Goal: Transaction & Acquisition: Purchase product/service

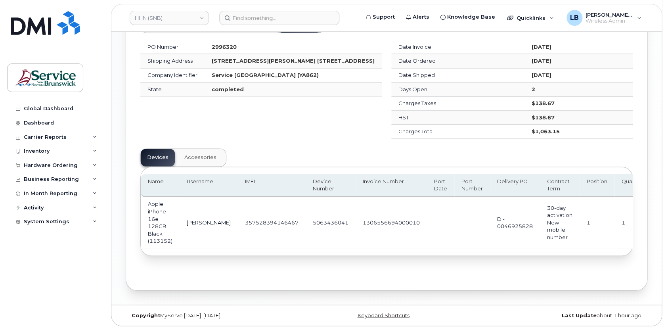
scroll to position [0, 278]
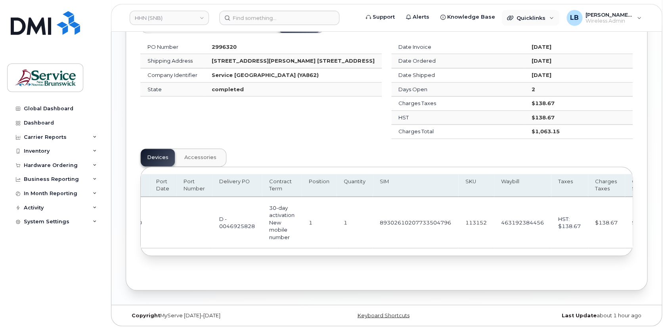
drag, startPoint x: 536, startPoint y: 17, endPoint x: 543, endPoint y: 66, distance: 48.9
click at [536, 17] on span "Quicklinks" at bounding box center [531, 18] width 29 height 6
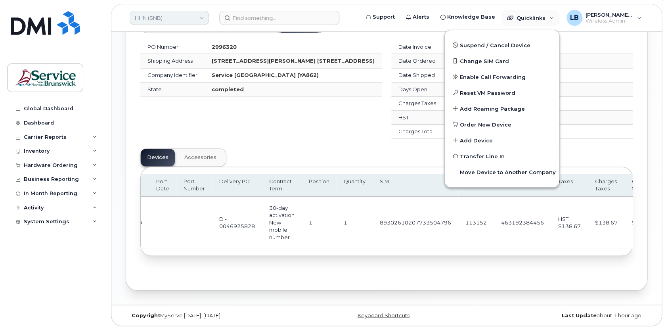
click at [198, 15] on link "HHN (SNB)" at bounding box center [169, 18] width 79 height 14
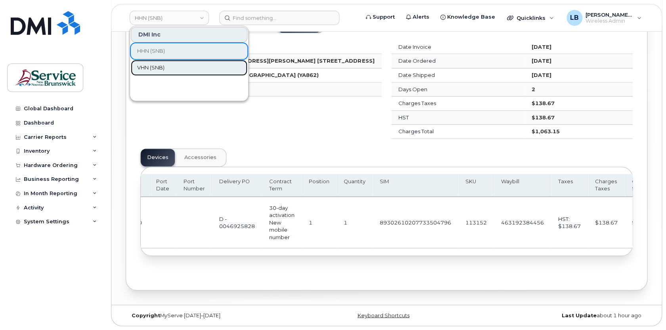
click at [172, 63] on link "VHN (SNB)" at bounding box center [189, 68] width 117 height 16
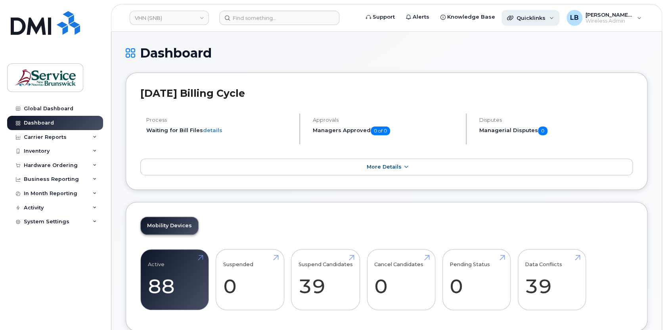
click at [545, 17] on span "Quicklinks" at bounding box center [531, 18] width 29 height 6
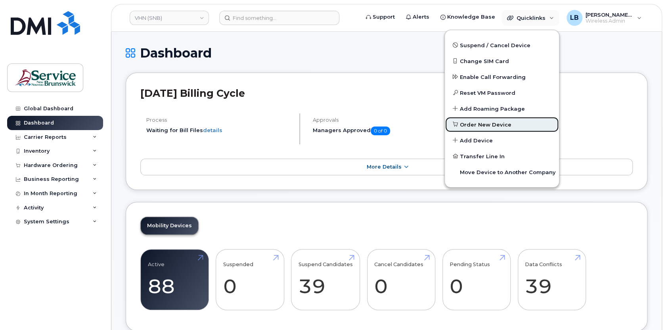
click at [500, 125] on span "Order New Device" at bounding box center [486, 125] width 52 height 8
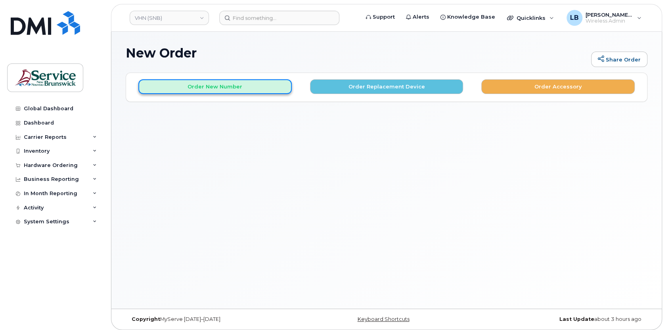
click at [181, 88] on button "Order New Number" at bounding box center [215, 86] width 154 height 15
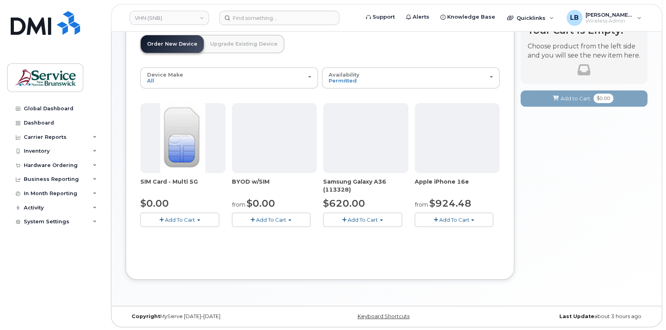
scroll to position [53, 0]
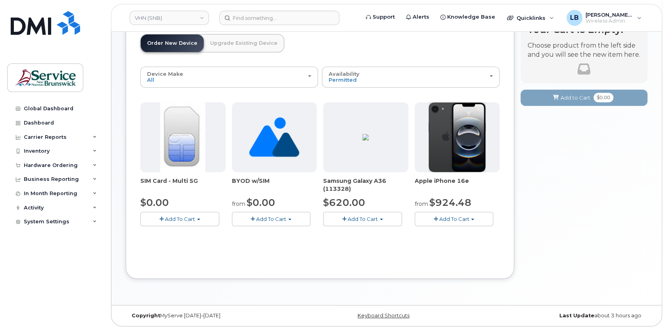
click at [465, 218] on span "Add To Cart" at bounding box center [454, 219] width 30 height 6
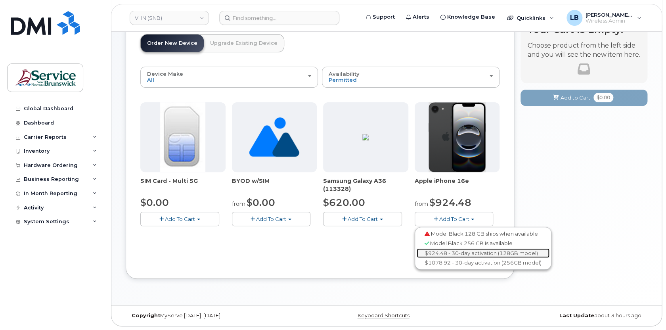
click at [471, 252] on link "$924.48 - 30-day activation (128GB model)" at bounding box center [483, 253] width 133 height 10
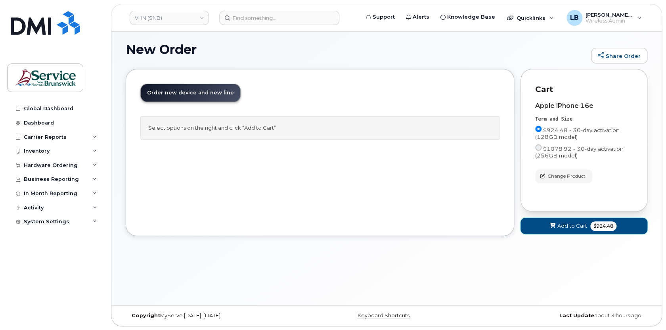
click at [603, 228] on span "$924.48" at bounding box center [604, 226] width 26 height 10
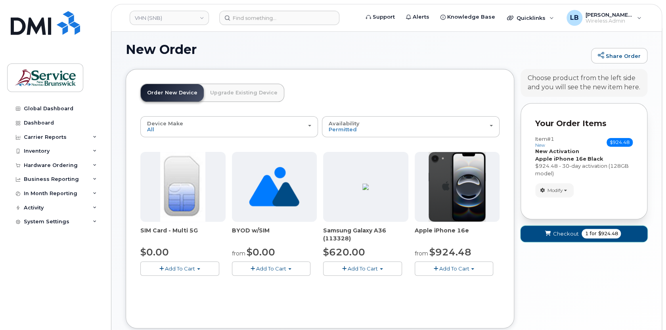
click at [590, 235] on span "for" at bounding box center [593, 233] width 10 height 7
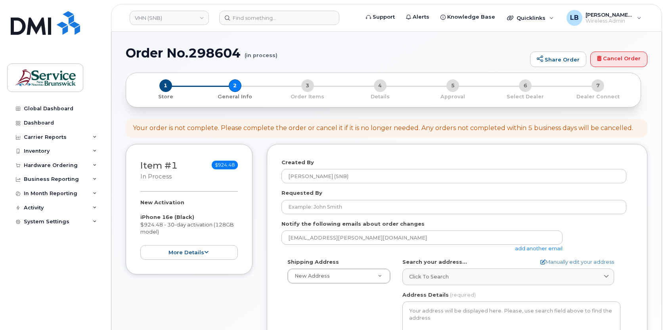
select select
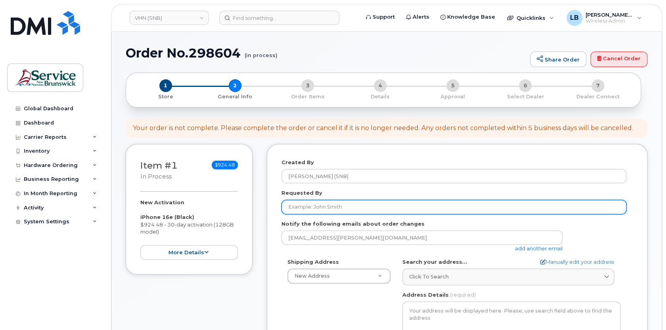
click at [365, 207] on input "Requested By" at bounding box center [454, 207] width 345 height 14
paste input "Catherine Rouanes"
type input "Catherine Rouanes"
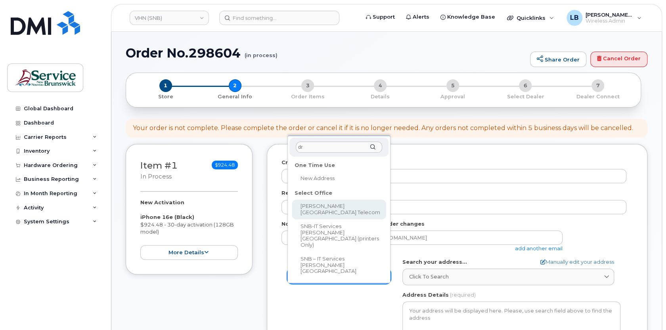
type input "dr"
select select
type textarea "985 College Hill Rd Fredericton New Brunswick E3B 4J7"
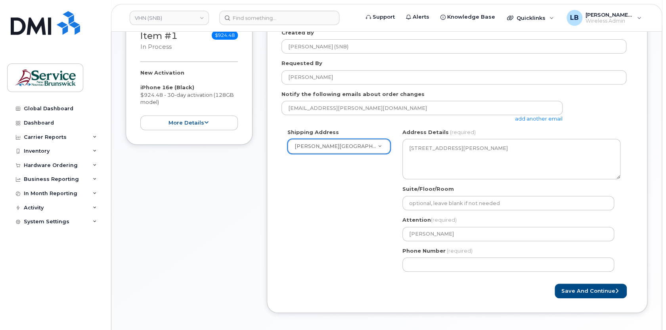
scroll to position [180, 0]
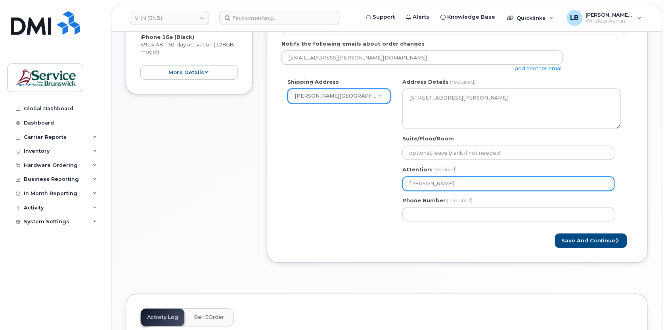
click at [482, 182] on input "Steve Sullivan" at bounding box center [509, 184] width 212 height 14
type input "Steve Sullivan"
select select
type input "Steve Sullivan -"
paste input "566453"
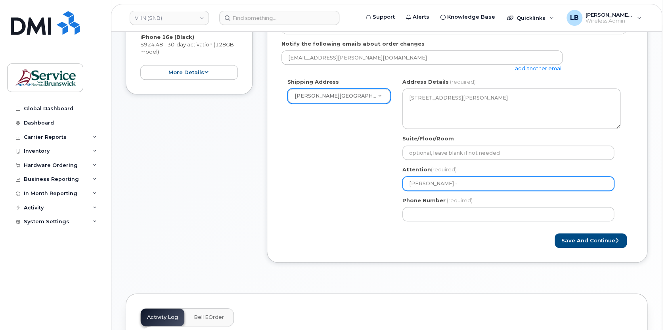
select select
type input "[PERSON_NAME] - 566453"
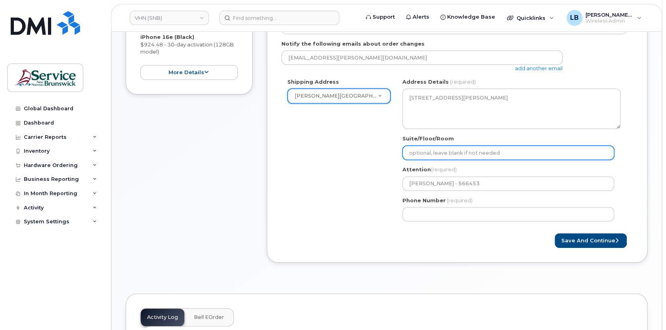
click at [462, 151] on input "Suite/Floor/Room" at bounding box center [509, 153] width 212 height 14
paste input "WO0000000479963"
select select
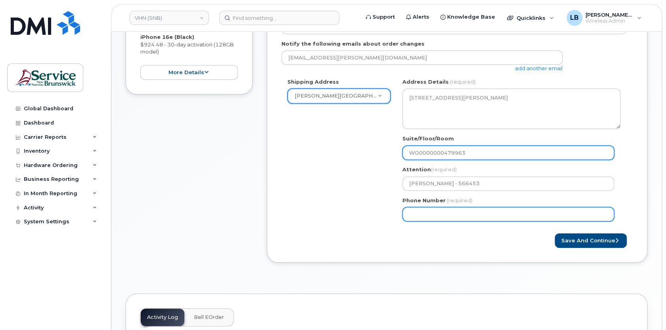
type input "WO0000000479963"
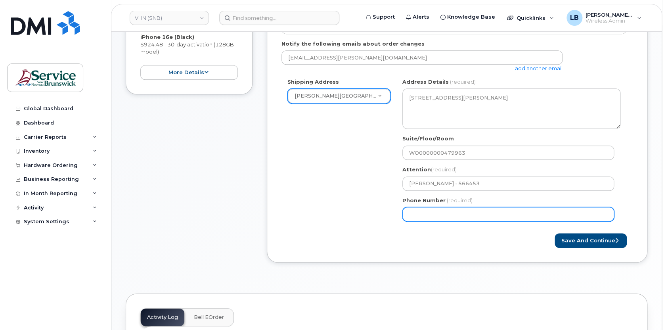
click at [459, 210] on input "Phone Number" at bounding box center [509, 214] width 212 height 14
select select
type input "506233396"
select select
type input "5062333965"
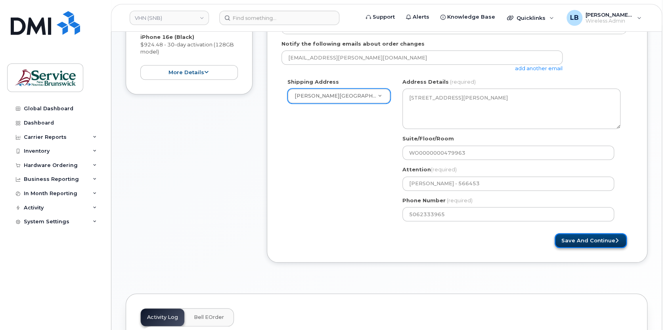
click at [587, 240] on button "Save and Continue" at bounding box center [591, 240] width 72 height 15
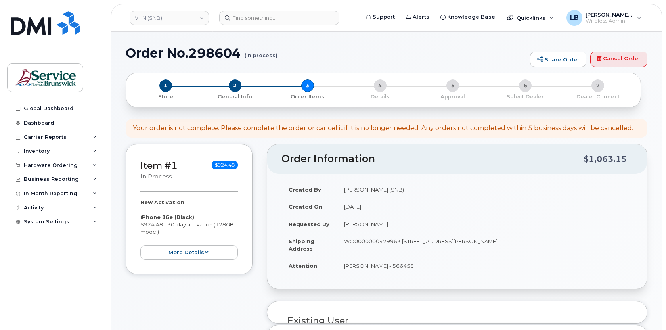
select select
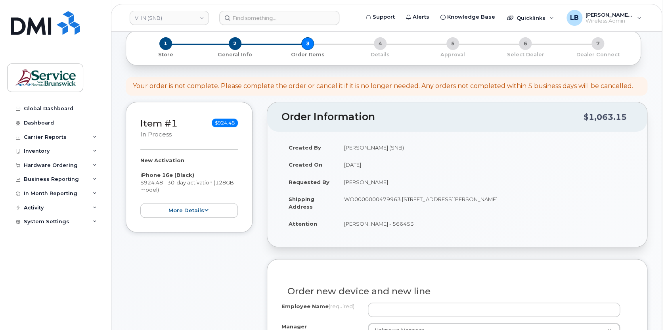
scroll to position [108, 0]
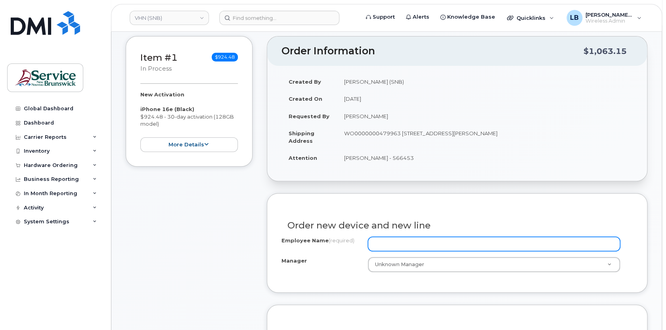
click at [425, 245] on input "Employee Name (required)" at bounding box center [494, 244] width 253 height 14
paste input "[PERSON_NAME]"
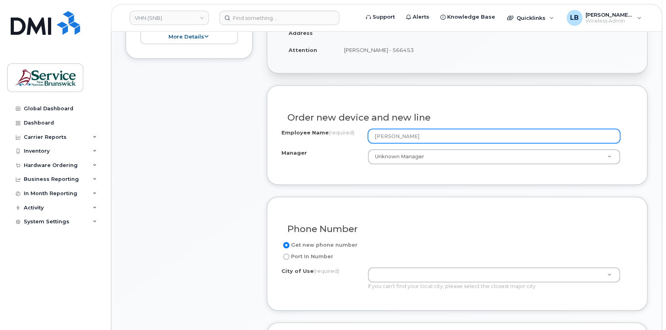
scroll to position [216, 0]
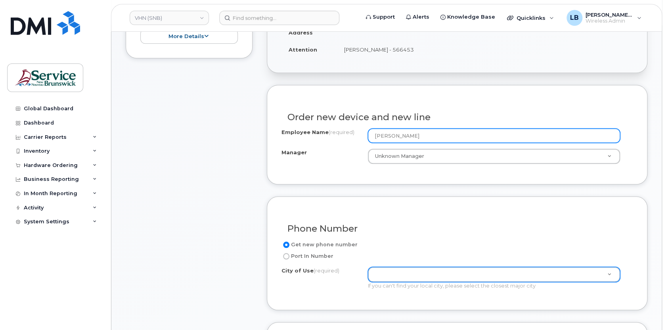
type input "[PERSON_NAME]"
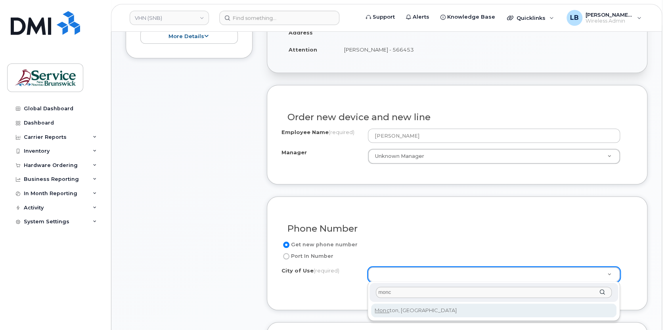
type input "monc"
type input "1817"
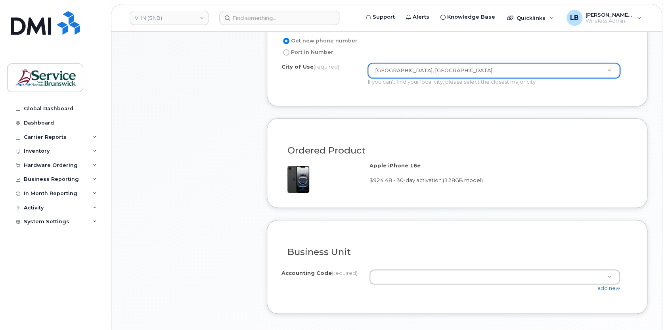
scroll to position [432, 0]
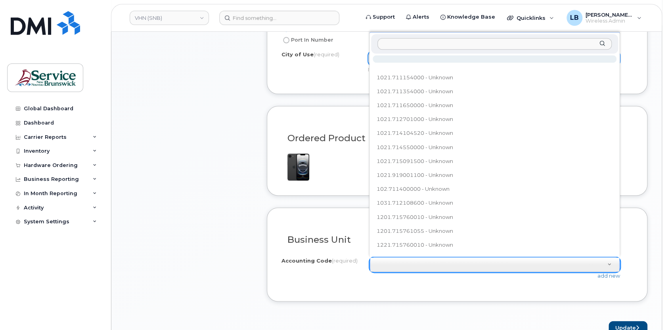
type input "8001.711105500"
paste input "8001.711105500"
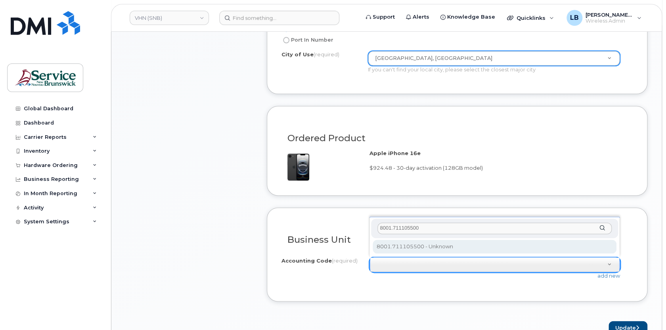
type input "8001.711105500"
select select "8001.711105500"
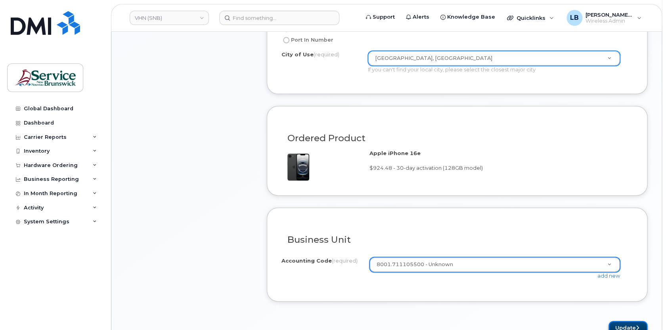
click at [623, 322] on button "Update" at bounding box center [628, 328] width 39 height 15
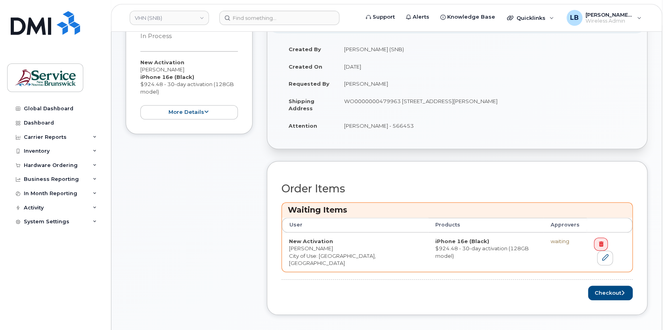
scroll to position [180, 0]
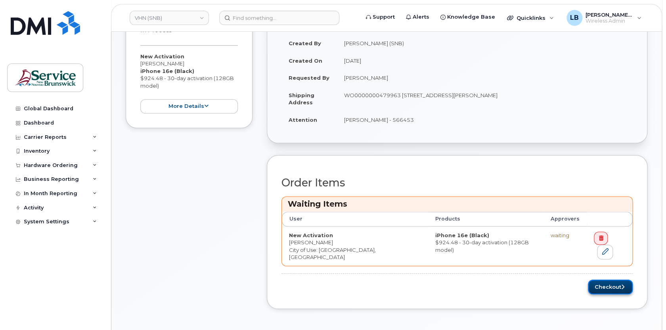
click at [602, 280] on button "Checkout" at bounding box center [610, 287] width 45 height 15
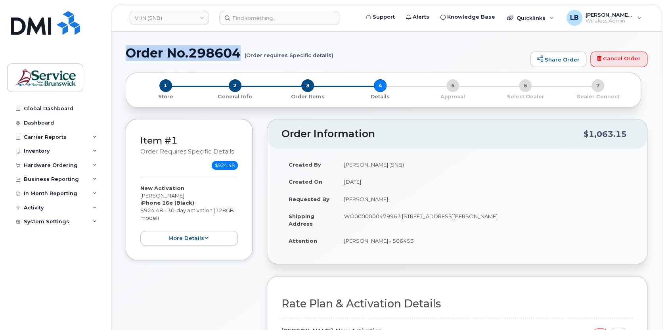
drag, startPoint x: 243, startPoint y: 55, endPoint x: 131, endPoint y: 54, distance: 112.7
click at [131, 54] on h1 "Order No.298604 (Order requires Specific details)" at bounding box center [326, 53] width 401 height 14
copy h1 "Order No.298604"
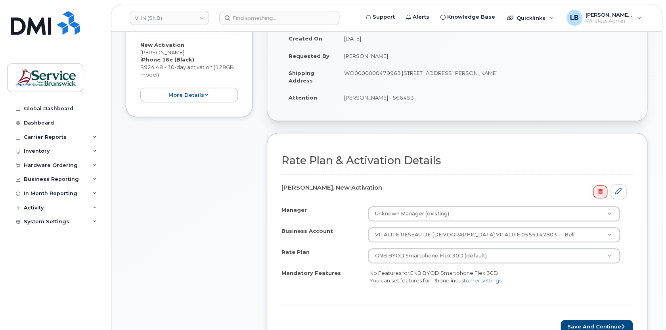
scroll to position [144, 0]
click at [609, 320] on button "Save and Continue" at bounding box center [597, 326] width 72 height 15
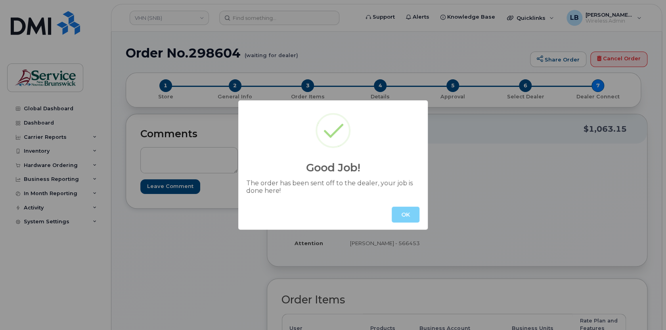
click at [413, 214] on button "OK" at bounding box center [406, 215] width 28 height 16
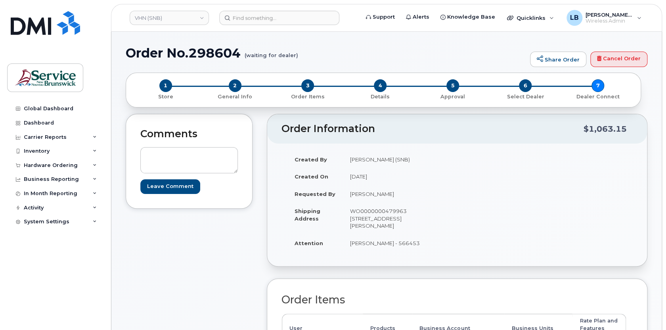
drag, startPoint x: 10, startPoint y: 43, endPoint x: 365, endPoint y: 172, distance: 377.8
click at [17, 46] on div "Global Dashboard Dashboard Carrier Reports Monthly Billing Data Daily Data Pool…" at bounding box center [54, 165] width 108 height 330
click at [207, 150] on textarea at bounding box center [189, 160] width 98 height 26
paste textarea "DWP Request ID: 566453"
type textarea "DWP Request ID: 566453"
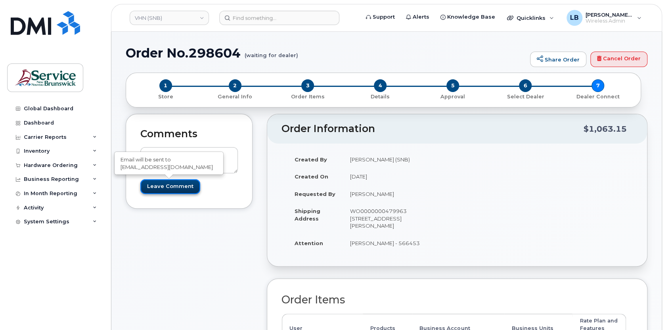
click at [182, 180] on input "Leave Comment" at bounding box center [170, 186] width 60 height 15
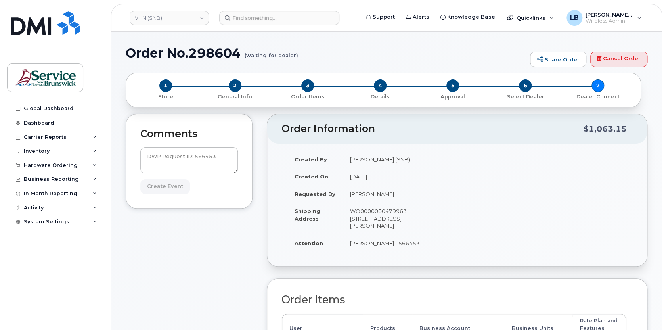
type input "Create Event"
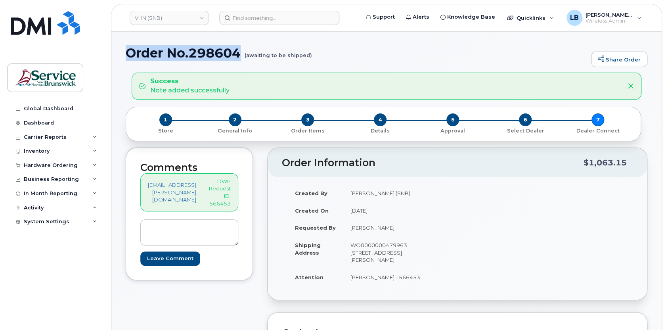
drag, startPoint x: 241, startPoint y: 51, endPoint x: 131, endPoint y: 48, distance: 110.7
click at [131, 48] on h1 "Order No.298604 (awaiting to be shipped)" at bounding box center [357, 53] width 462 height 14
copy h1 "Order No.298604"
click at [193, 17] on link "VHN (SNB)" at bounding box center [169, 18] width 79 height 14
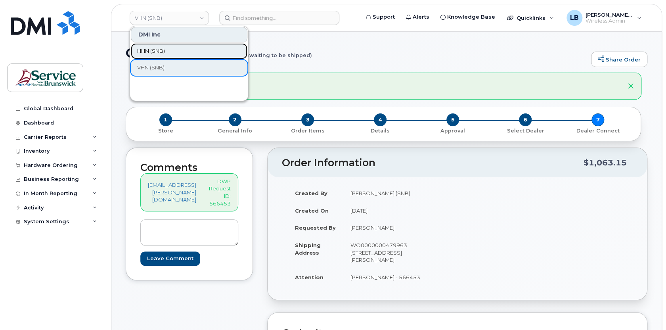
click at [172, 46] on link "HHN (SNB)" at bounding box center [189, 51] width 117 height 16
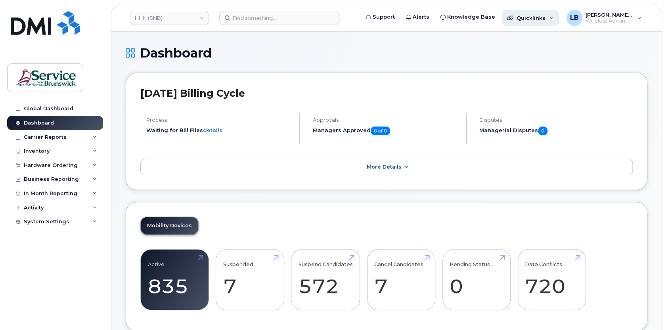
click at [545, 19] on span "Quicklinks" at bounding box center [531, 18] width 29 height 6
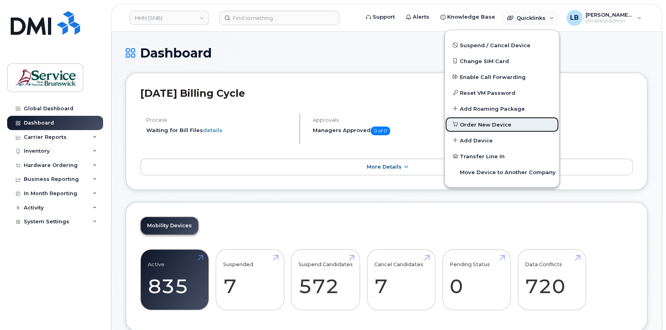
click at [511, 123] on link "Order New Device" at bounding box center [502, 125] width 114 height 16
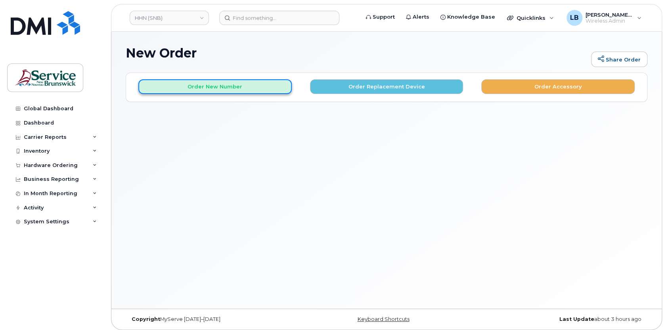
click at [231, 86] on button "Order New Number" at bounding box center [215, 86] width 154 height 15
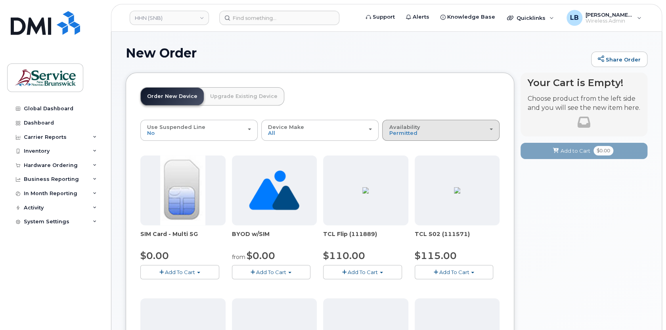
click at [451, 129] on div "Availability Permitted All" at bounding box center [441, 130] width 104 height 12
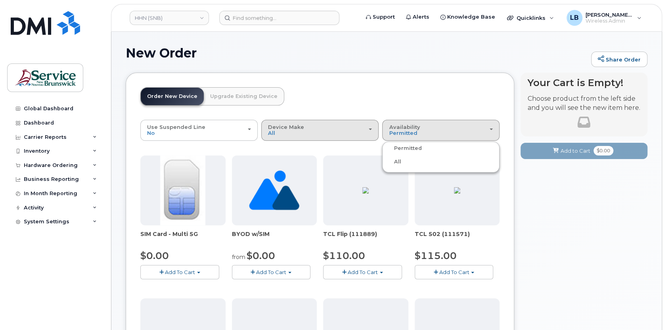
click at [339, 126] on div "Device Make All Aircard Android Cell Phone HUB iPhone Tablet Unknown" at bounding box center [320, 130] width 104 height 12
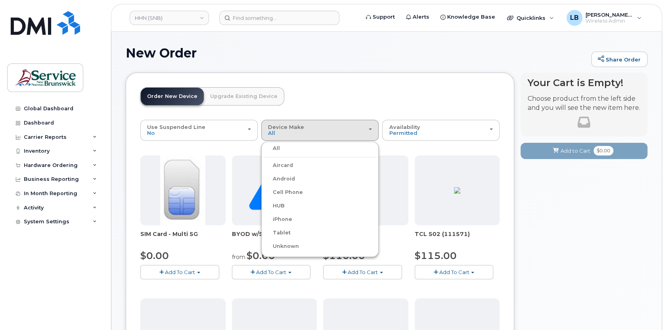
drag, startPoint x: 290, startPoint y: 219, endPoint x: 291, endPoint y: 206, distance: 13.1
click at [290, 219] on label "iPhone" at bounding box center [277, 220] width 29 height 10
click at [0, 0] on input "iPhone" at bounding box center [0, 0] width 0 height 0
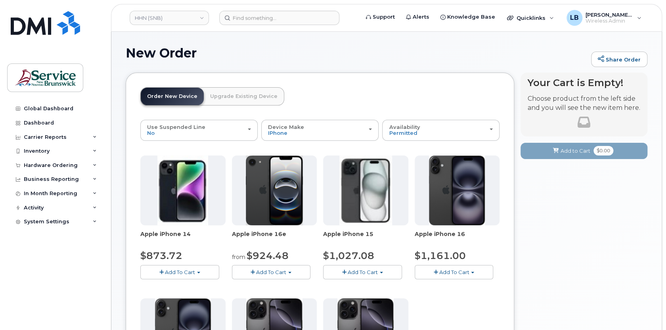
click at [290, 272] on span "button" at bounding box center [289, 273] width 3 height 2
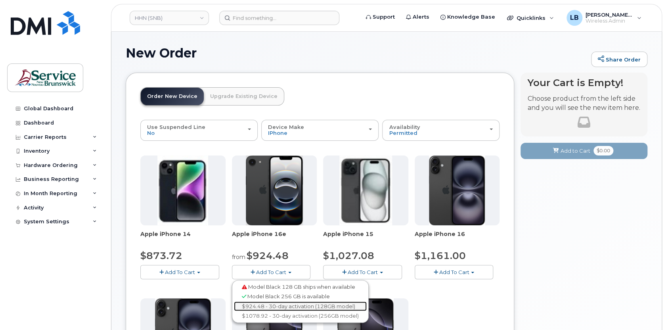
click at [286, 303] on link "$924.48 - 30-day activation (128GB model)" at bounding box center [300, 307] width 133 height 10
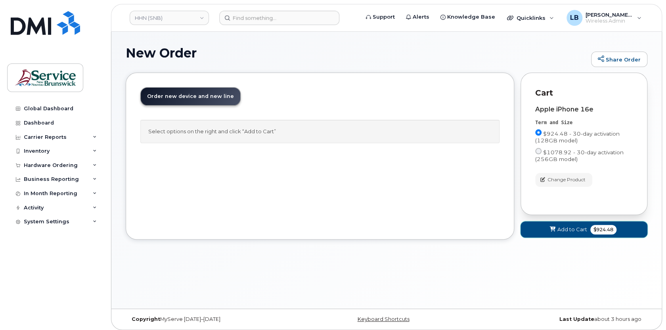
click at [568, 227] on span "Add to Cart" at bounding box center [573, 230] width 30 height 8
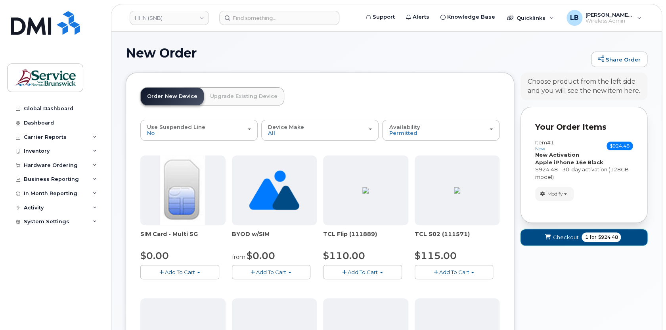
click at [570, 235] on span "Checkout" at bounding box center [566, 238] width 26 height 8
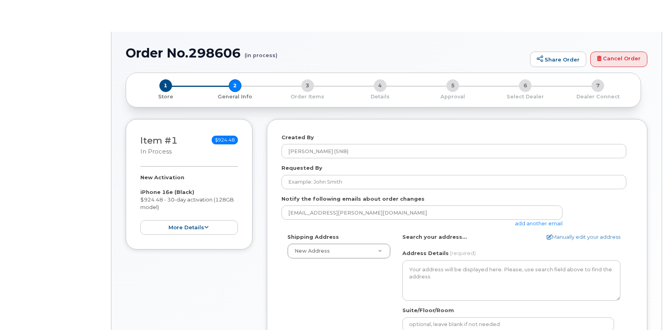
select select
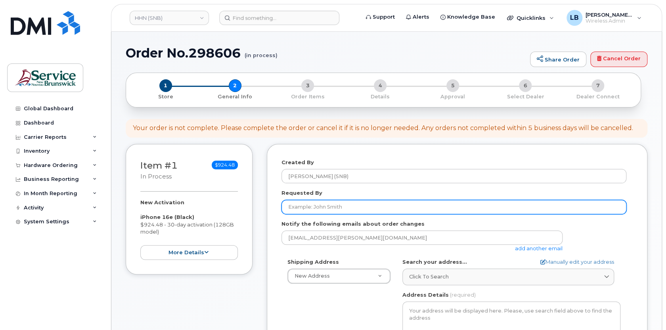
click at [382, 210] on input "Requested By" at bounding box center [454, 207] width 345 height 14
paste input "[PERSON_NAME]"
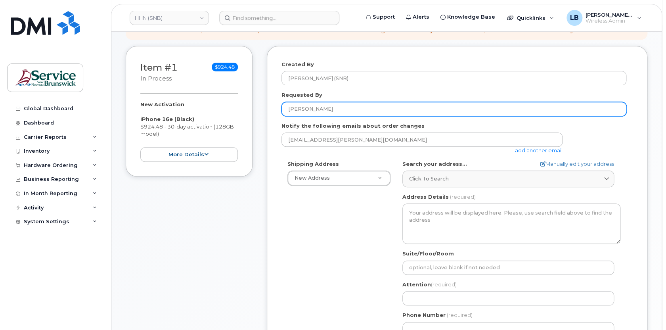
scroll to position [108, 0]
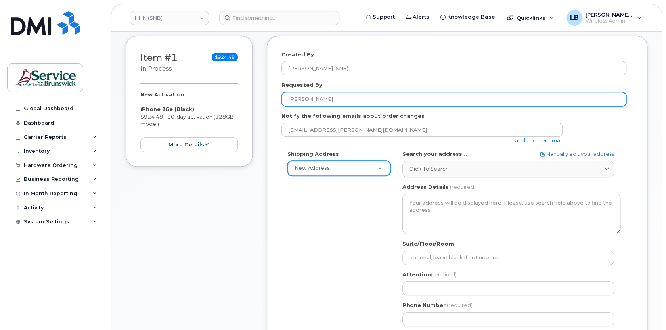
type input "[PERSON_NAME]"
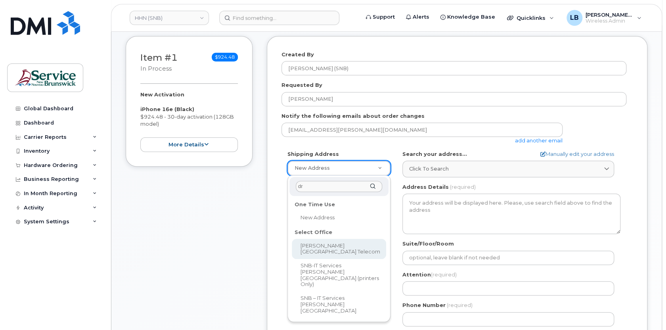
type input "dr"
select select
type textarea "[STREET_ADDRESS][PERSON_NAME]"
type input "[PERSON_NAME]"
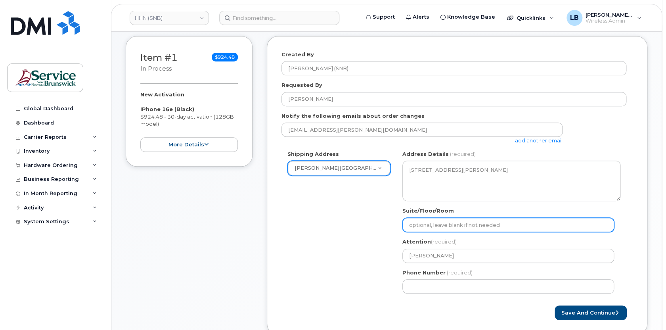
click at [455, 223] on input "Suite/Floor/Room" at bounding box center [509, 225] width 212 height 14
paste input "WO0000000480212"
select select
type input "WO0000000480212"
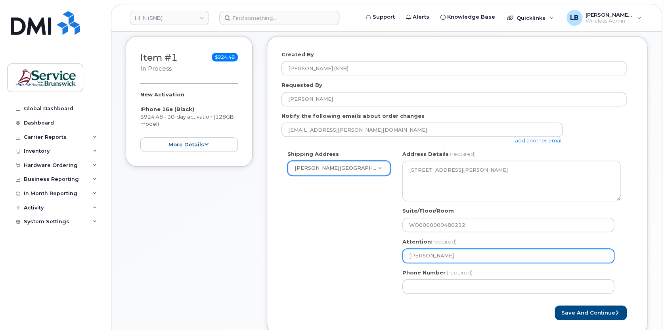
click at [486, 256] on input "[PERSON_NAME]" at bounding box center [509, 256] width 212 height 14
type input "[PERSON_NAME]"
select select
type input "[PERSON_NAME] -"
paste input "572262"
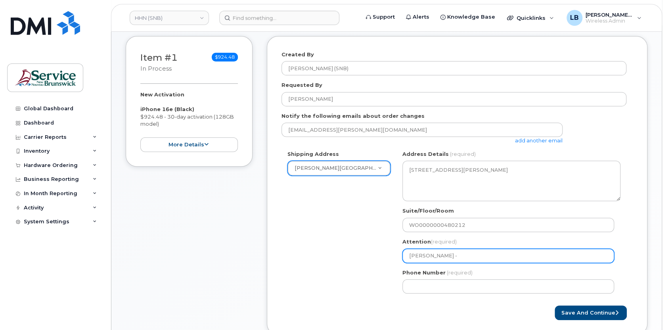
select select
type input "[PERSON_NAME] - 572262"
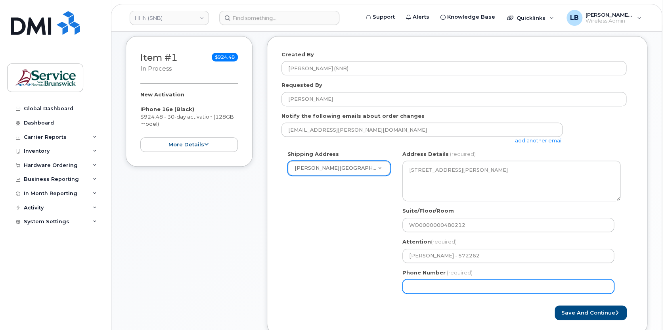
click at [444, 283] on input "Phone Number" at bounding box center [509, 286] width 212 height 14
select select
type input "506233396"
select select
type input "5062333965"
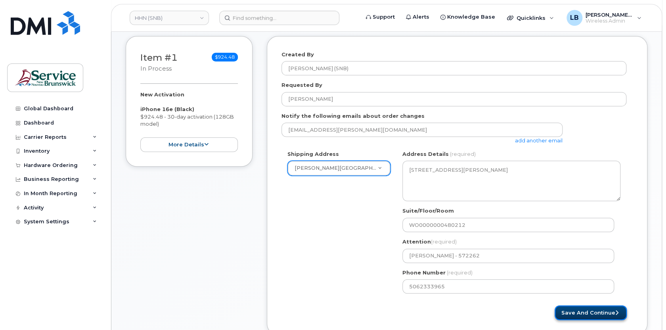
click at [584, 309] on button "Save and Continue" at bounding box center [591, 312] width 72 height 15
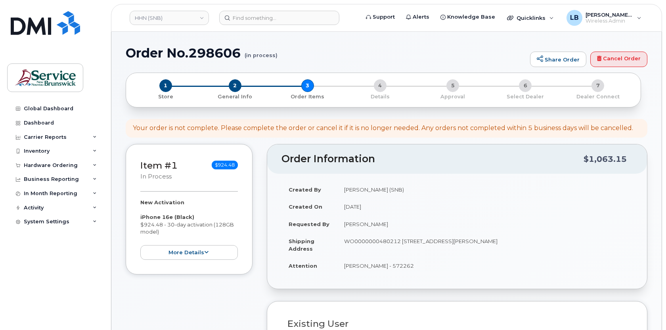
select select
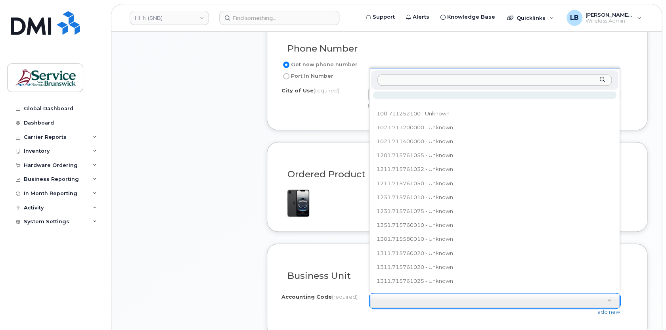
scroll to position [6, 0]
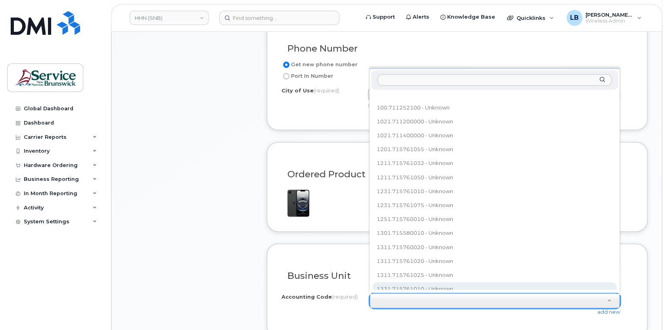
type input "8011.711101140"
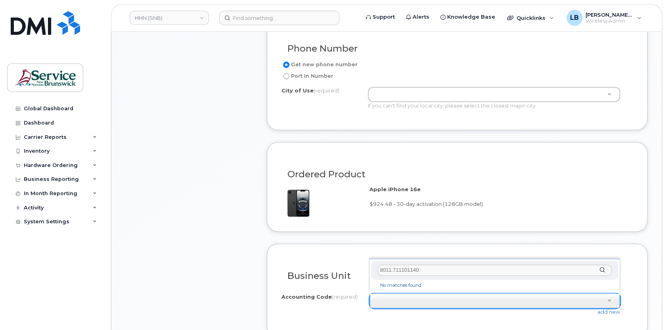
scroll to position [0, 0]
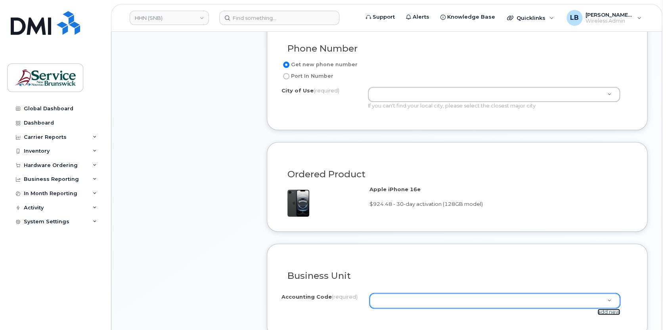
click at [610, 310] on link "add new" at bounding box center [609, 312] width 23 height 6
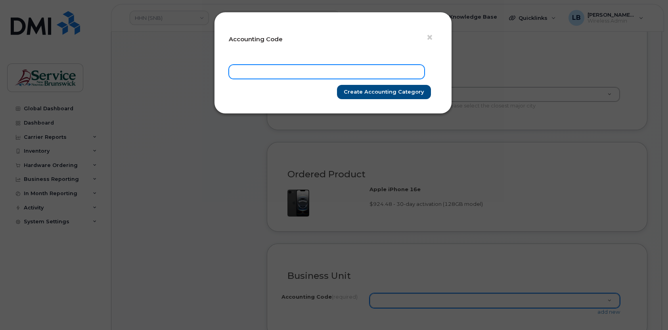
click at [365, 72] on input "text" at bounding box center [327, 72] width 196 height 14
paste input "8011.711101140"
type input "8011.711101140"
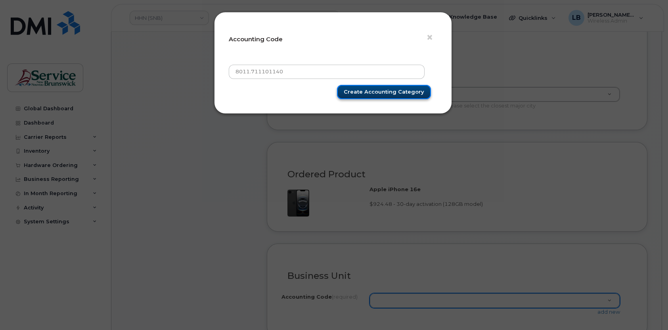
click at [371, 88] on input "Create Accounting category" at bounding box center [384, 92] width 94 height 15
type input "Create Accounting category"
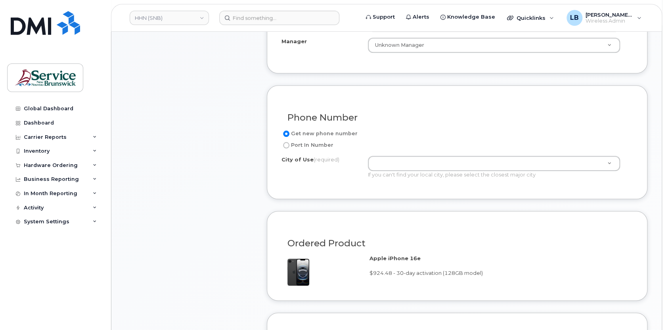
scroll to position [325, 0]
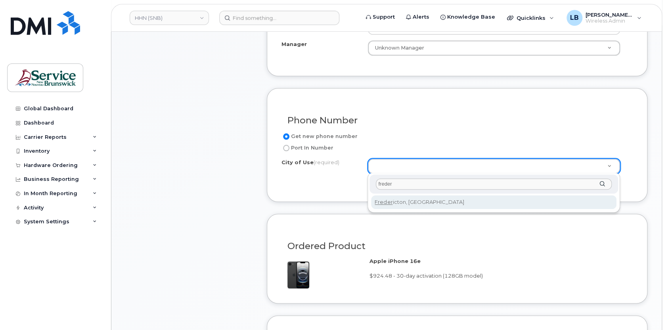
type input "freder"
type input "1578"
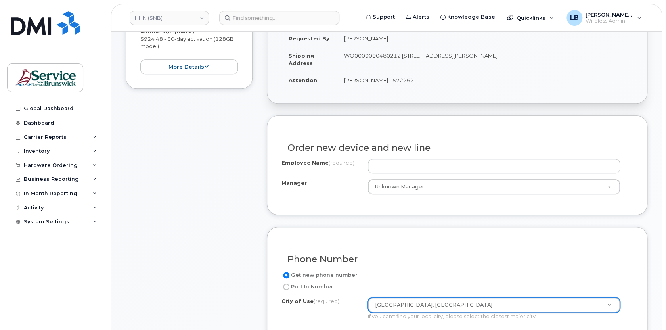
scroll to position [180, 0]
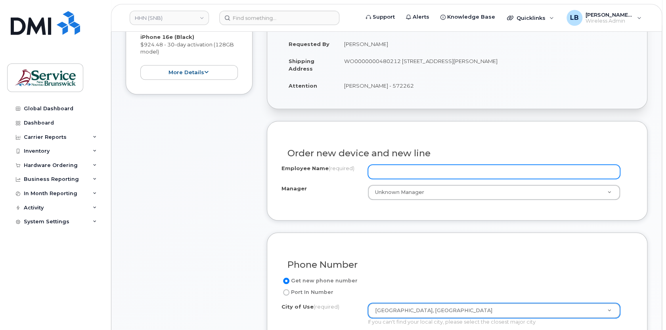
click at [388, 175] on input "Employee Name (required)" at bounding box center [494, 172] width 253 height 14
paste input "[PERSON_NAME]"
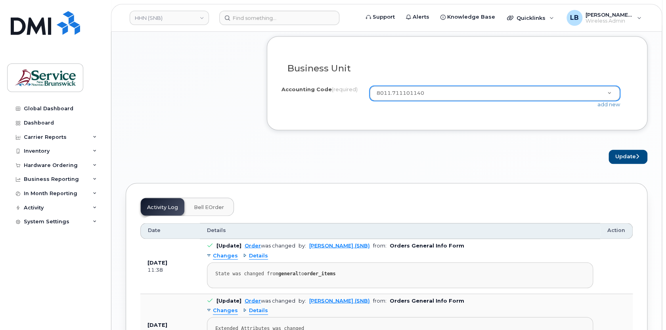
scroll to position [613, 0]
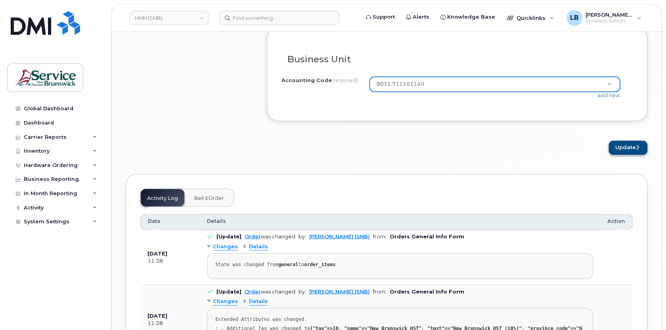
type input "[PERSON_NAME]"
click at [632, 149] on button "Update" at bounding box center [628, 147] width 39 height 15
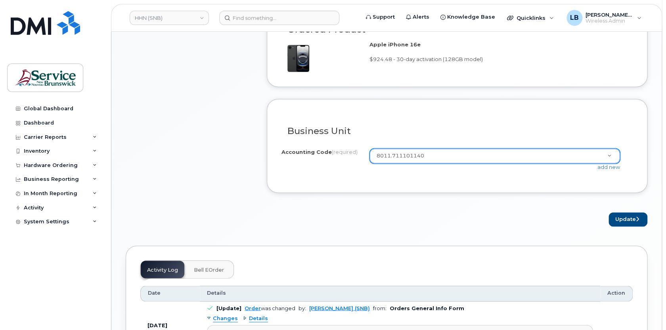
scroll to position [541, 0]
click at [465, 136] on div "Business Unit" at bounding box center [457, 128] width 351 height 29
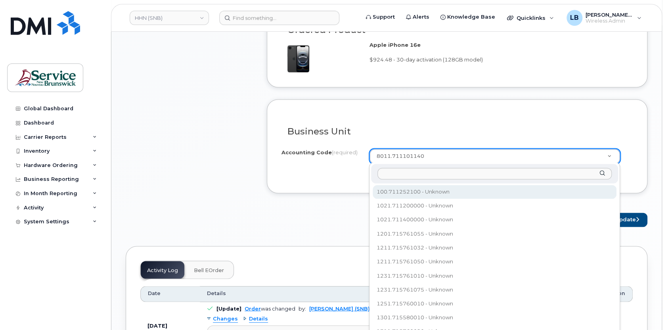
click at [414, 168] on input "text" at bounding box center [495, 174] width 234 height 12
paste input "8011.711101140"
type input "8011.711101140"
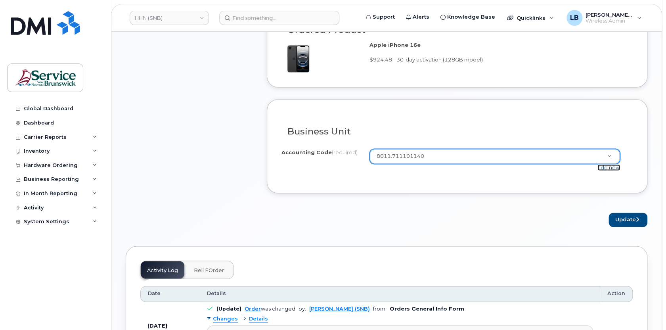
click at [611, 167] on link "add new" at bounding box center [609, 167] width 23 height 6
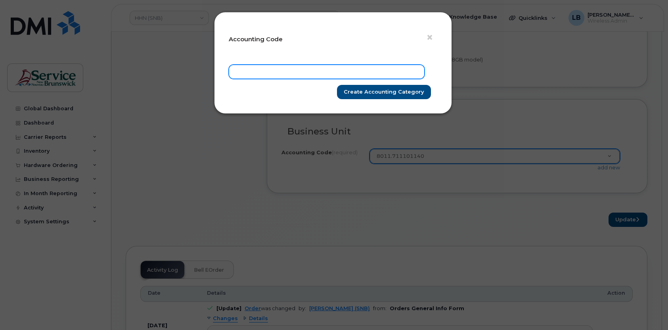
click at [354, 72] on input "text" at bounding box center [327, 72] width 196 height 14
paste input "8011.711101140"
type input "8011.711101140"
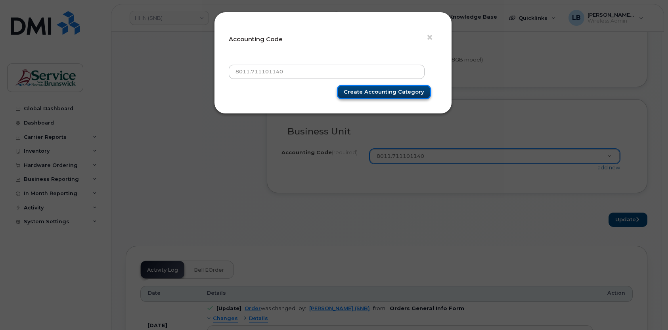
click at [368, 92] on input "Create Accounting category" at bounding box center [384, 92] width 94 height 15
type input "Create Accounting category"
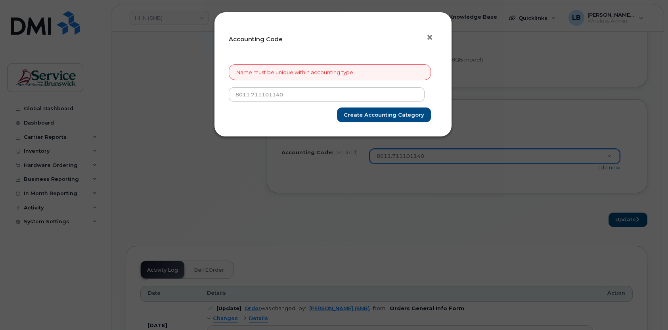
click at [430, 37] on span "×" at bounding box center [429, 37] width 7 height 15
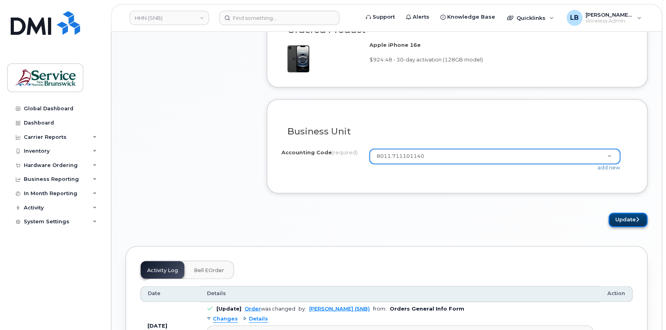
click at [624, 219] on button "Update" at bounding box center [628, 220] width 39 height 15
click at [522, 183] on div "Business Unit I know the accounting codes Accounting Code (required) 8011.71110…" at bounding box center [457, 146] width 381 height 94
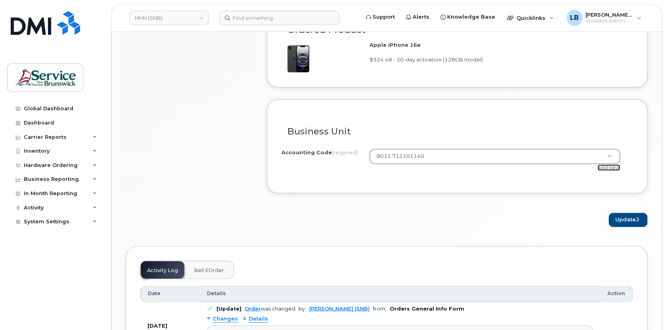
click at [607, 166] on link "add new" at bounding box center [609, 167] width 23 height 6
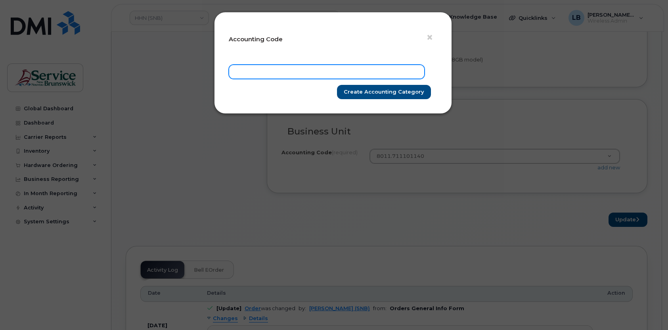
click at [349, 73] on input "text" at bounding box center [327, 72] width 196 height 14
paste input "8011.711101140"
type input "8011.711101140"
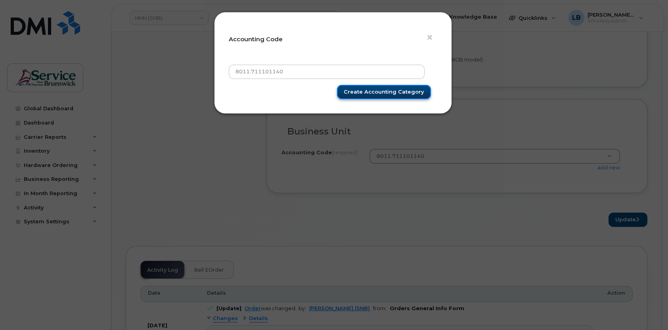
click at [364, 92] on input "Create Accounting category" at bounding box center [384, 92] width 94 height 15
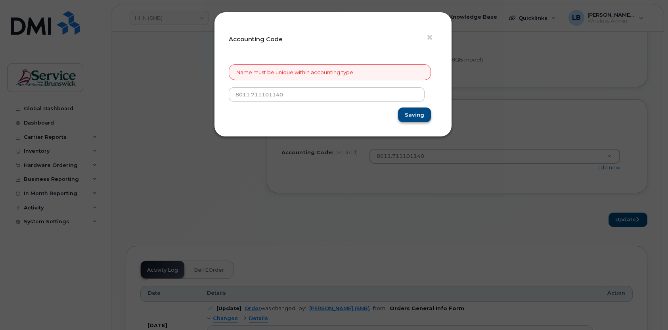
type input "Create Accounting category"
click at [428, 37] on span "×" at bounding box center [429, 37] width 7 height 15
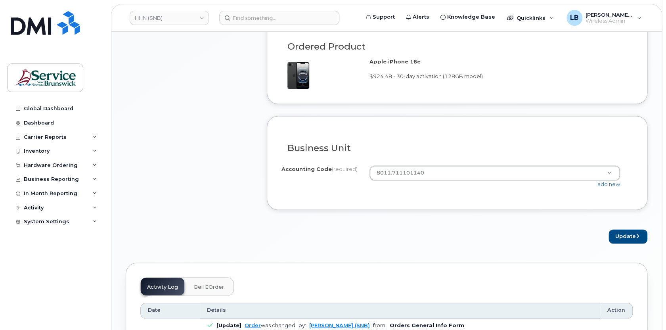
scroll to position [577, 0]
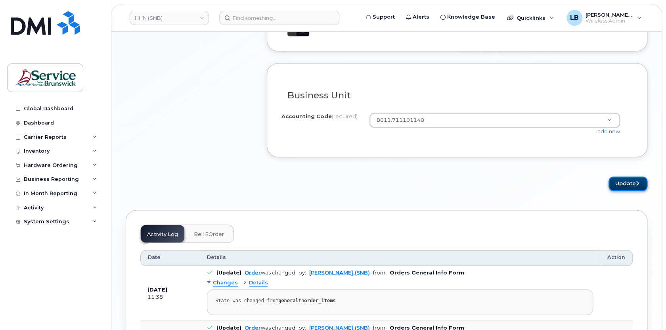
click at [628, 181] on button "Update" at bounding box center [628, 184] width 39 height 15
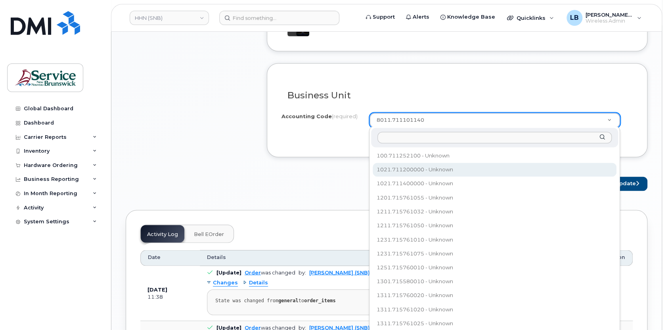
select select "1021.711200000"
paste input "8011.711101140"
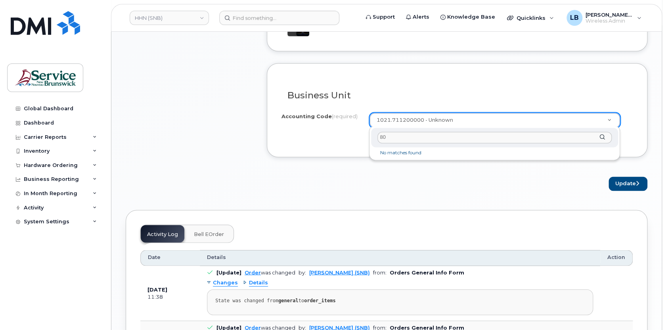
type input "8"
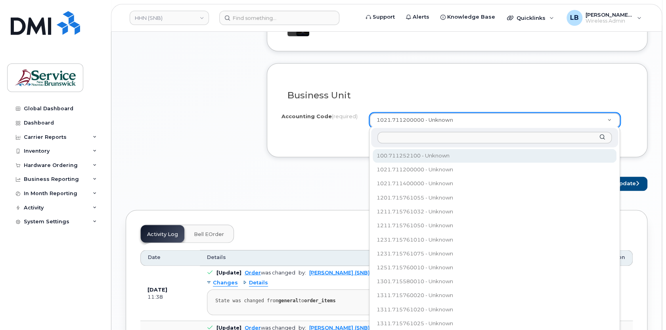
type input "8"
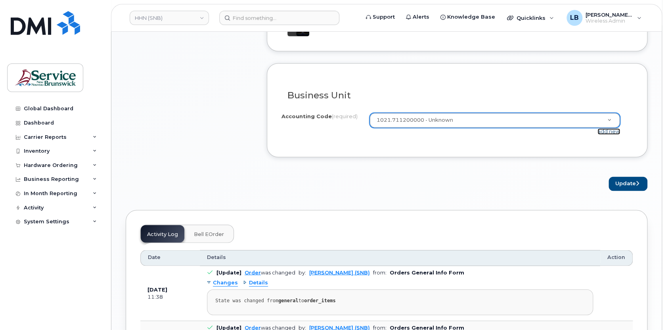
click at [608, 130] on link "add new" at bounding box center [609, 131] width 23 height 6
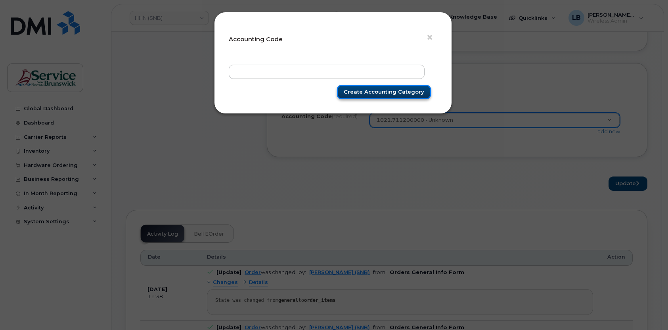
click at [388, 89] on input "Create Accounting category" at bounding box center [384, 92] width 94 height 15
click at [429, 37] on span "×" at bounding box center [429, 37] width 7 height 15
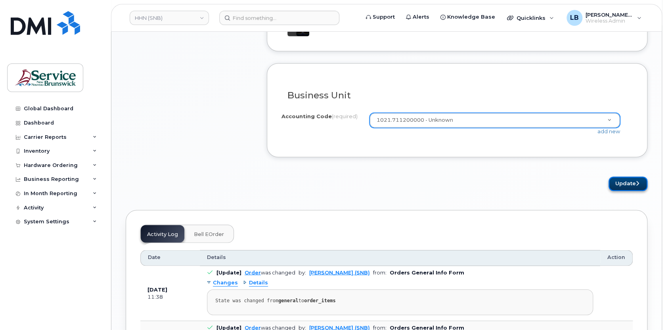
click at [625, 183] on button "Update" at bounding box center [628, 184] width 39 height 15
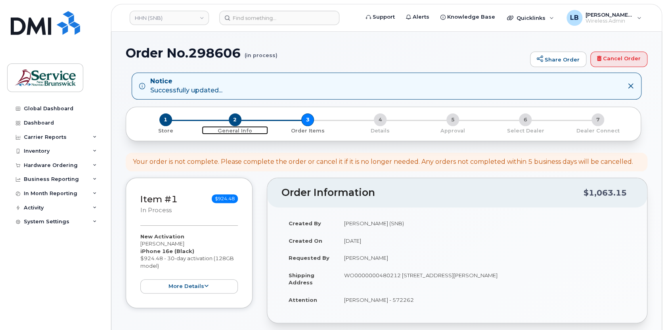
click at [239, 122] on span "2" at bounding box center [235, 119] width 13 height 13
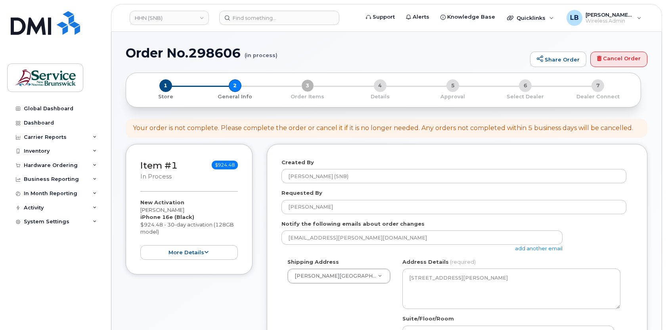
select select
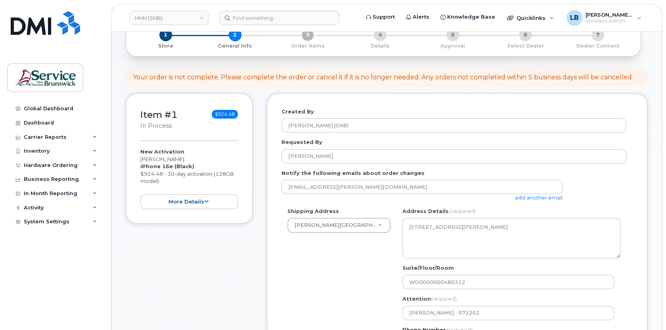
scroll to position [303, 0]
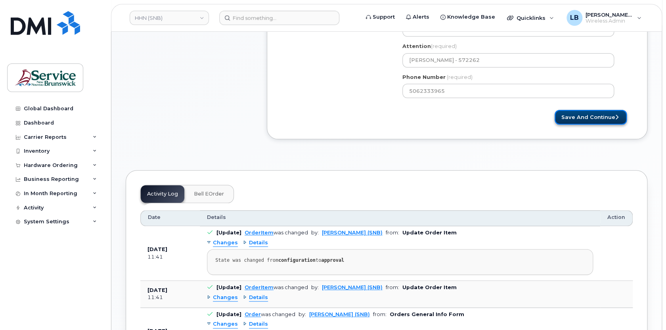
click at [575, 119] on button "Save and Continue" at bounding box center [591, 117] width 72 height 15
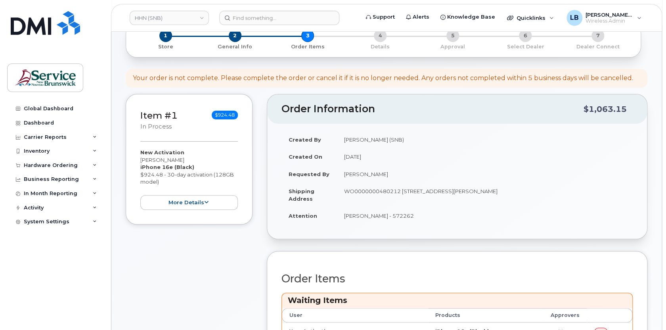
scroll to position [180, 0]
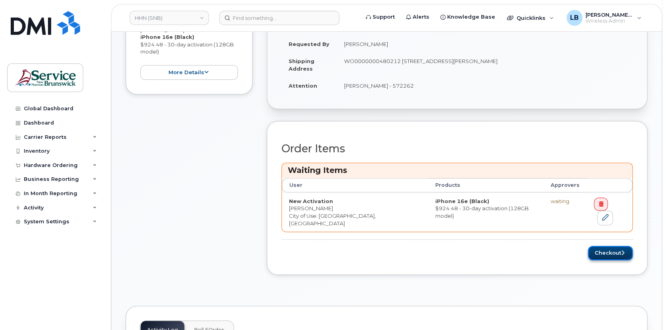
click at [603, 246] on button "Checkout" at bounding box center [610, 253] width 45 height 15
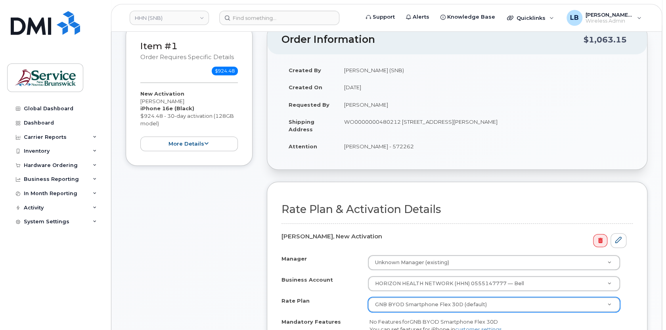
scroll to position [216, 0]
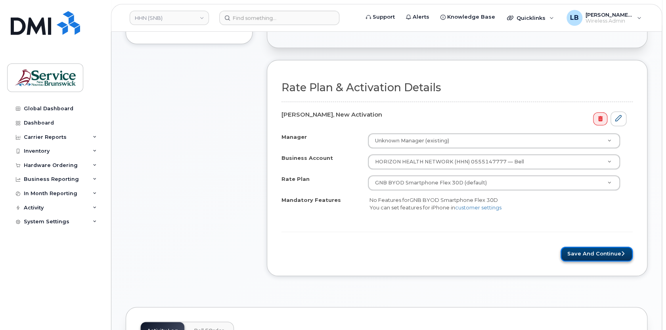
click at [613, 251] on button "Save and Continue" at bounding box center [597, 254] width 72 height 15
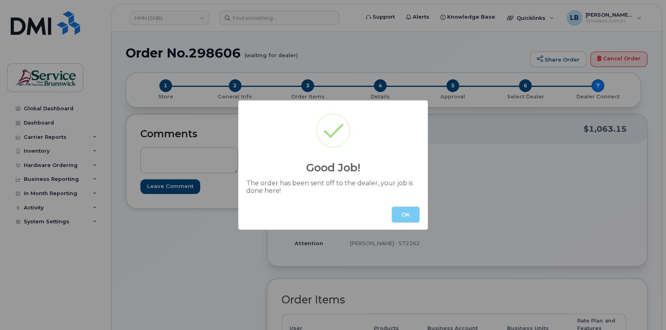
click at [410, 215] on button "OK" at bounding box center [406, 215] width 28 height 16
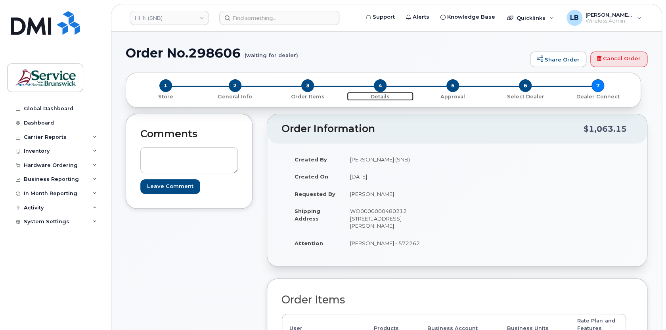
click at [381, 86] on span "4" at bounding box center [380, 85] width 13 height 13
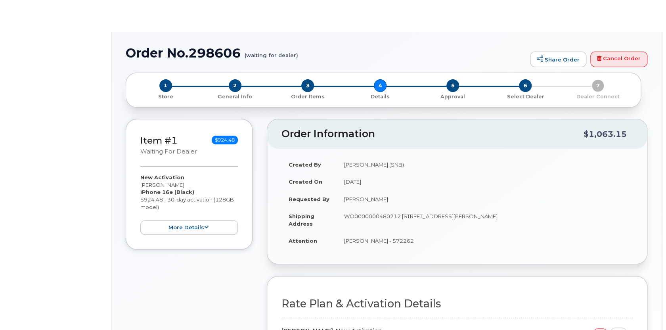
select select "GNB BYOD Smartphone Flex 30D"
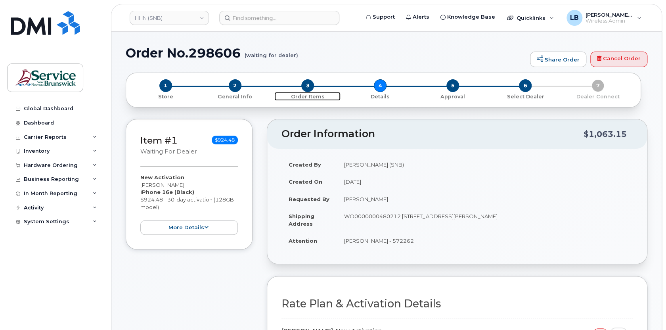
click at [313, 96] on p "Order Items" at bounding box center [308, 96] width 66 height 7
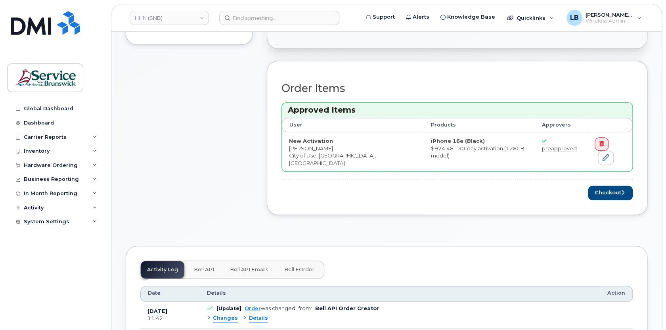
scroll to position [216, 0]
click at [609, 154] on icon at bounding box center [606, 157] width 6 height 6
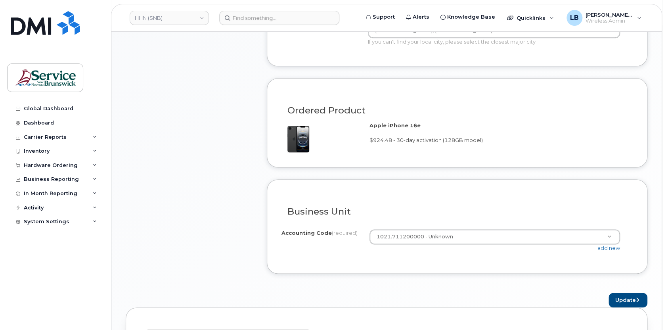
scroll to position [505, 0]
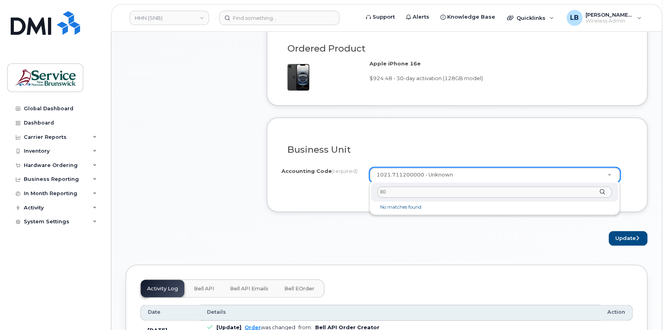
type input "8"
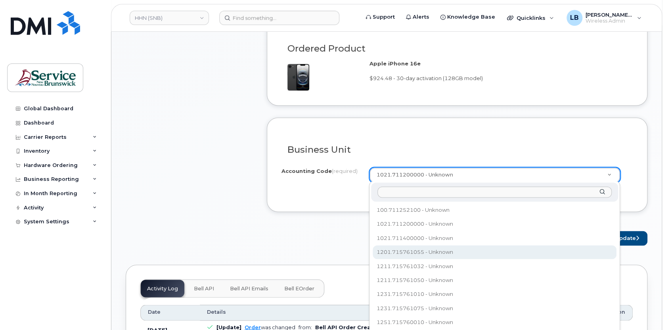
select select "1201.715761055"
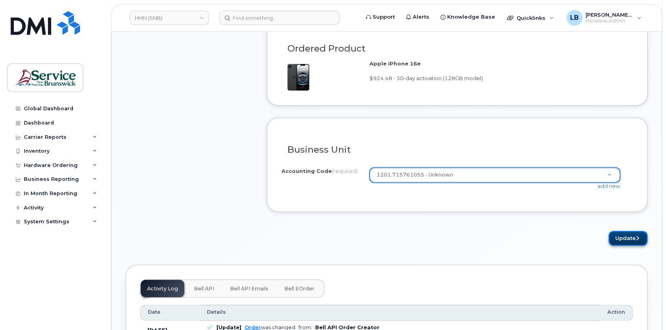
click at [610, 236] on button "Update" at bounding box center [628, 238] width 39 height 15
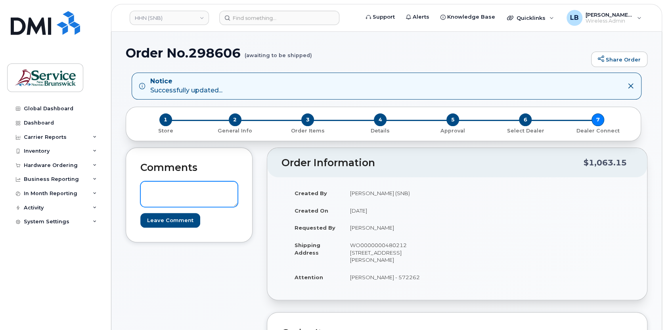
click at [187, 191] on textarea at bounding box center [189, 194] width 98 height 26
click at [209, 190] on textarea "Please update" at bounding box center [189, 194] width 98 height 26
paste textarea "8011.711101140"
type textarea "Please update 8011.711101140"
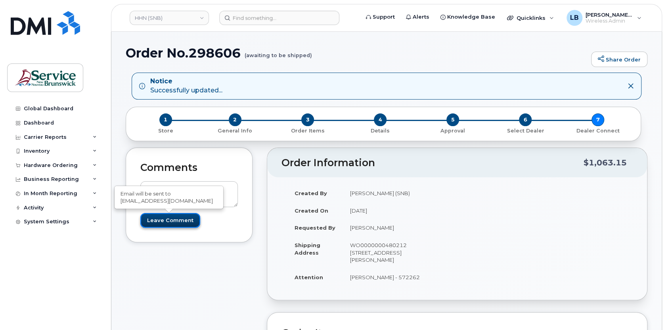
click at [189, 219] on input "Leave Comment" at bounding box center [170, 220] width 60 height 15
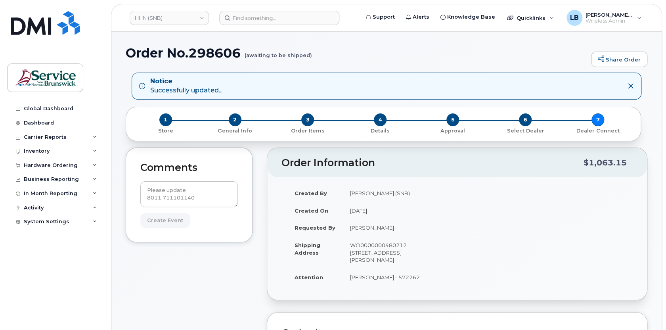
type input "Create Event"
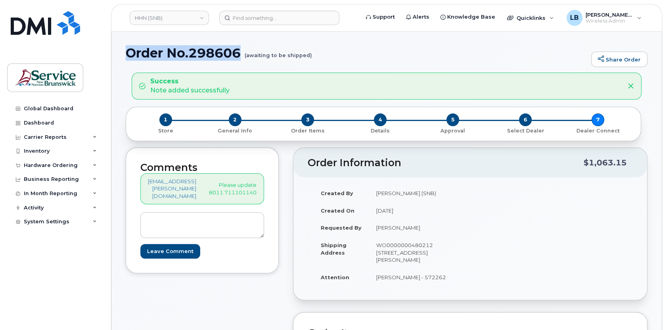
drag, startPoint x: 244, startPoint y: 51, endPoint x: 127, endPoint y: 54, distance: 117.9
click at [127, 54] on h1 "Order No.298606 (awaiting to be shipped)" at bounding box center [357, 53] width 462 height 14
copy h1 "Order No.298606"
click at [200, 212] on textarea at bounding box center [202, 225] width 124 height 26
drag, startPoint x: 242, startPoint y: 53, endPoint x: 128, endPoint y: 53, distance: 114.3
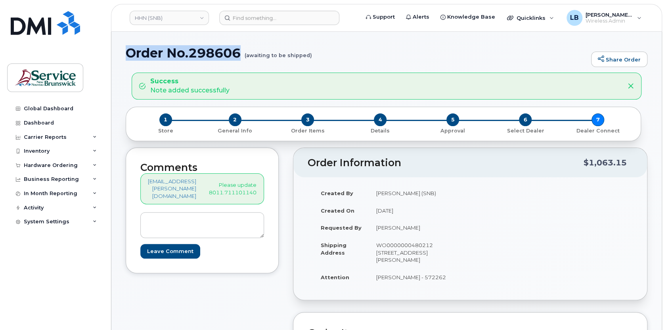
click at [128, 53] on h1 "Order No.298606 (awaiting to be shipped)" at bounding box center [357, 53] width 462 height 14
copy h1 "Order No.298606"
click at [320, 54] on h1 "Order No.298606 (awaiting to be shipped)" at bounding box center [357, 53] width 462 height 14
